Goal: Information Seeking & Learning: Learn about a topic

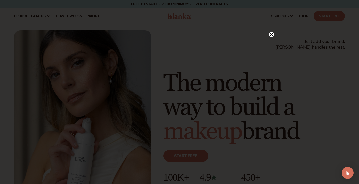
click at [271, 32] on icon at bounding box center [271, 34] width 5 height 5
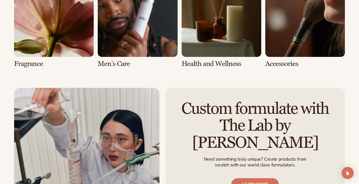
scroll to position [1057, 0]
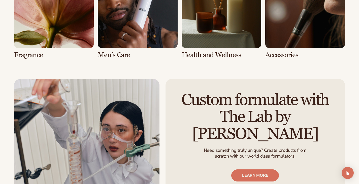
click at [230, 56] on link "7 / 8" at bounding box center [222, 14] width 80 height 90
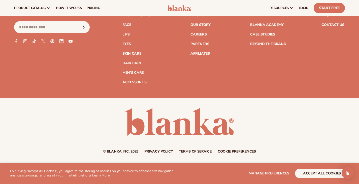
scroll to position [900, 0]
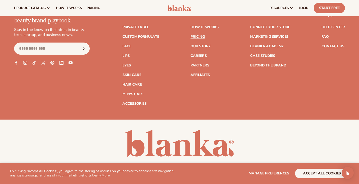
click at [199, 39] on link "Pricing" at bounding box center [197, 37] width 14 height 4
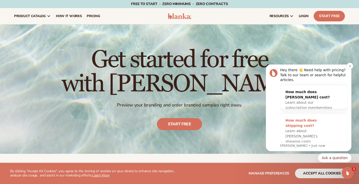
click at [288, 123] on div "How much does shipping cost?" at bounding box center [308, 123] width 47 height 11
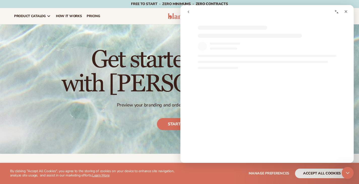
click at [150, 44] on div "Get started for free with Blanka Preview your branding and order branded sample…" at bounding box center [179, 89] width 236 height 102
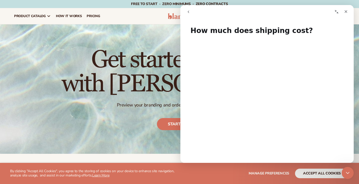
click at [187, 17] on nav "Intercom messenger" at bounding box center [266, 12] width 173 height 14
click at [194, 14] on div "Intercom messenger" at bounding box center [225, 12] width 82 height 10
click at [346, 11] on icon "Close" at bounding box center [346, 12] width 4 height 4
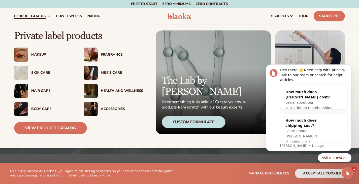
click at [31, 75] on div "Skin Care" at bounding box center [52, 73] width 42 height 4
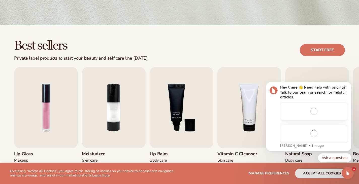
scroll to position [151, 0]
